Goal: Task Accomplishment & Management: Use online tool/utility

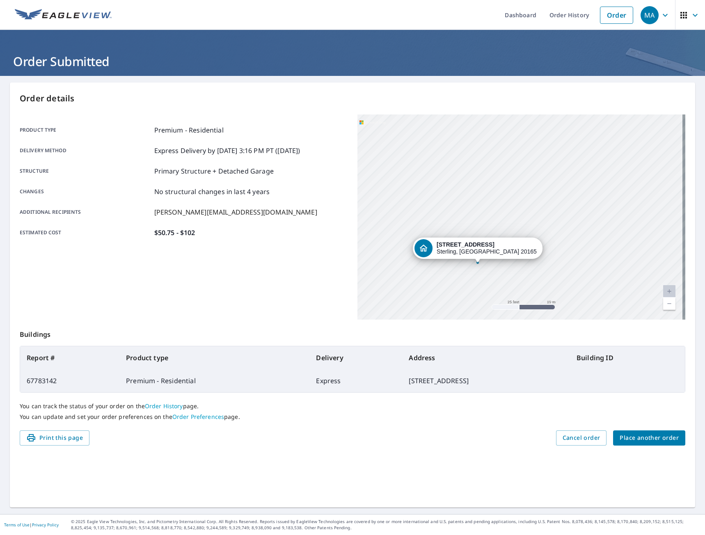
drag, startPoint x: 523, startPoint y: 217, endPoint x: 491, endPoint y: 263, distance: 55.5
click at [474, 258] on div "Dropped pin, building 1, Residential property, 13 Fairmont Pl Sterling, VA 20165" at bounding box center [477, 258] width 11 height 8
click at [667, 291] on link "Current Level 20, Zoom In Disabled" at bounding box center [669, 291] width 12 height 12
click at [663, 290] on link "Current Level 20, Zoom In Disabled" at bounding box center [669, 291] width 12 height 12
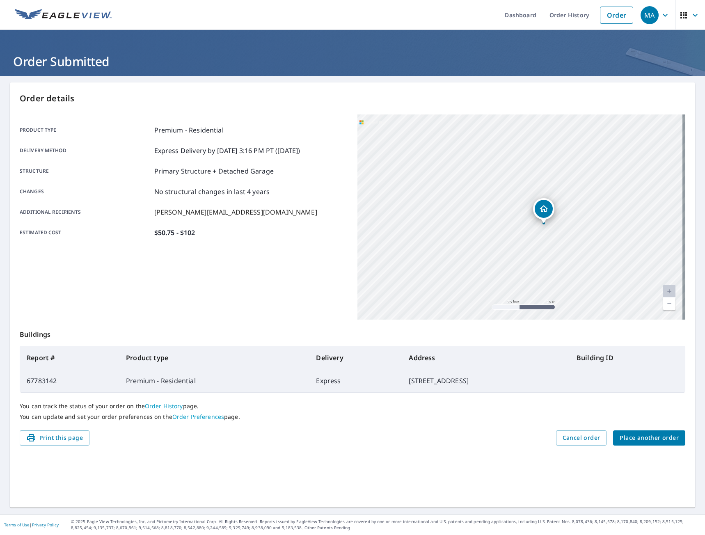
drag, startPoint x: 517, startPoint y: 199, endPoint x: 538, endPoint y: 206, distance: 22.2
click at [539, 206] on icon "Dropped pin, building 1, Residential property, 13 Fairmont Pl Sterling, VA 20165" at bounding box center [544, 209] width 10 height 10
click at [540, 204] on div "[STREET_ADDRESS]" at bounding box center [529, 201] width 100 height 14
drag, startPoint x: 520, startPoint y: 200, endPoint x: 494, endPoint y: 190, distance: 27.8
click at [494, 190] on icon "Dropped pin, building 1, Residential property, 13 Fairmont Pl Sterling, VA 20165" at bounding box center [494, 190] width 8 height 7
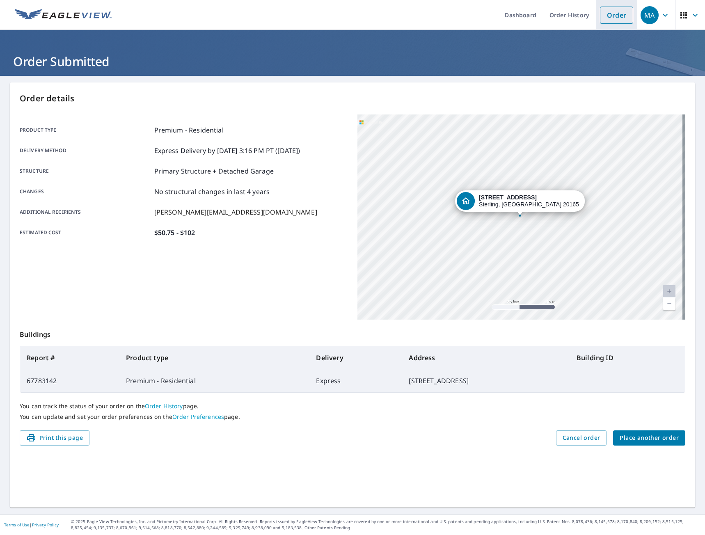
click at [607, 17] on link "Order" at bounding box center [616, 15] width 33 height 17
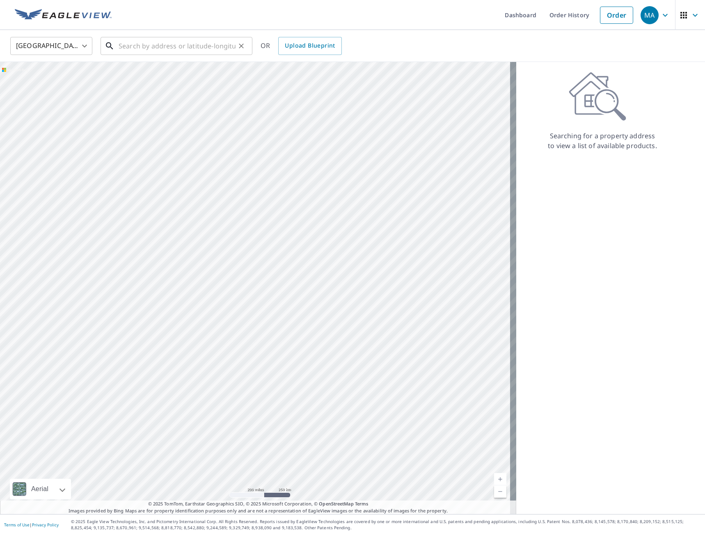
click at [165, 44] on input "text" at bounding box center [177, 45] width 117 height 23
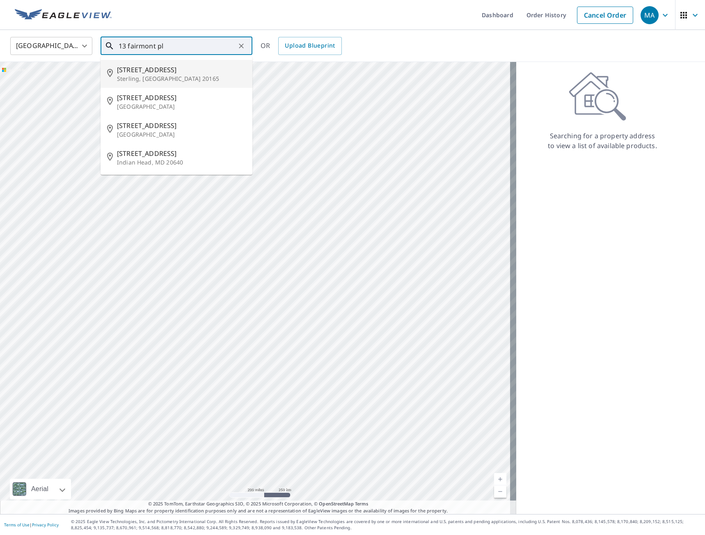
click at [141, 68] on span "[STREET_ADDRESS]" at bounding box center [181, 70] width 129 height 10
type input "[STREET_ADDRESS]"
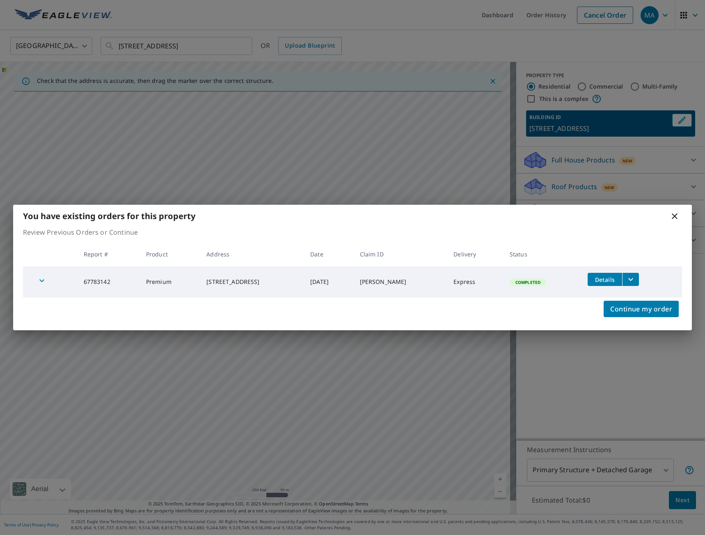
click at [672, 214] on icon at bounding box center [674, 216] width 6 height 6
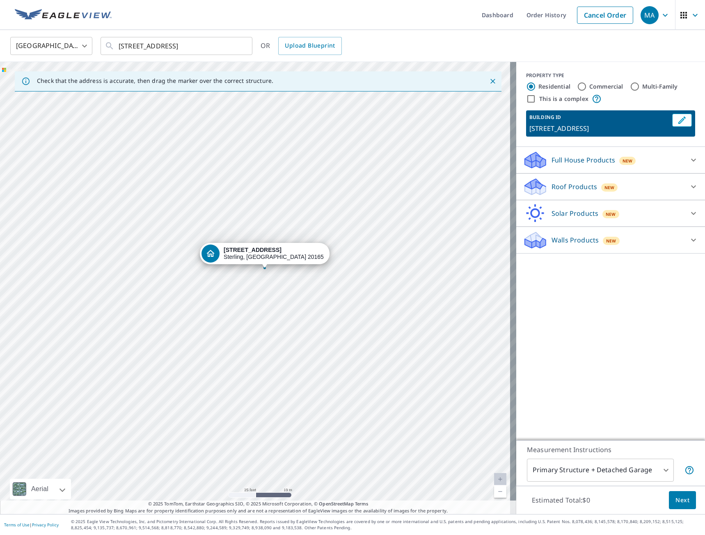
drag, startPoint x: 263, startPoint y: 261, endPoint x: 237, endPoint y: 251, distance: 27.3
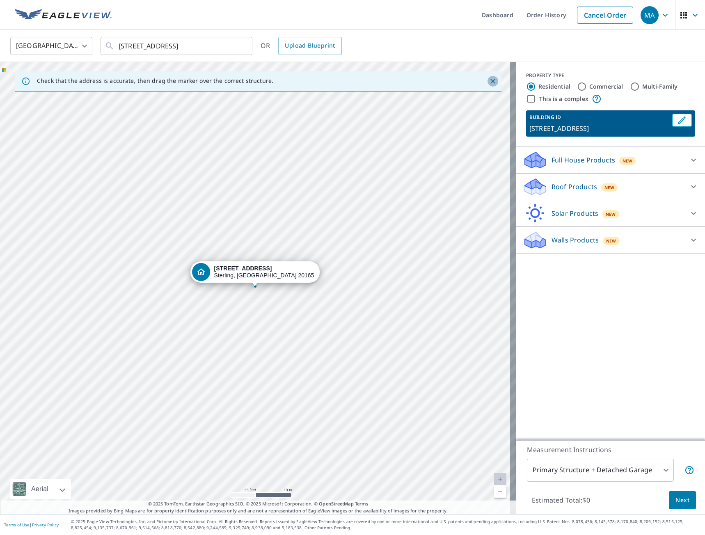
click at [489, 80] on icon "Close" at bounding box center [493, 81] width 8 height 8
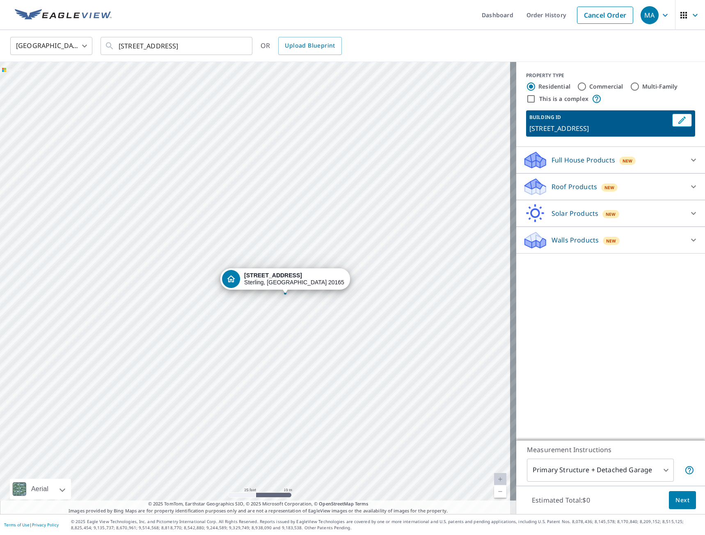
drag, startPoint x: 224, startPoint y: 269, endPoint x: 253, endPoint y: 276, distance: 30.7
